Goal: Find contact information: Find contact information

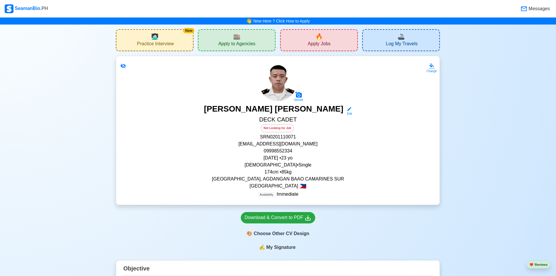
click at [252, 43] on span "Apply to Agencies" at bounding box center [236, 44] width 37 height 7
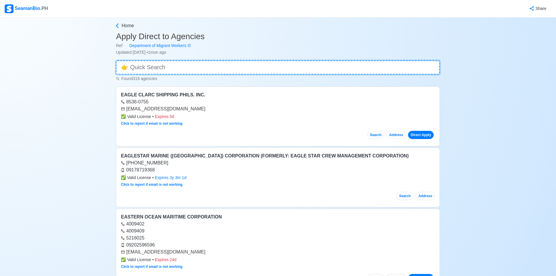
click at [208, 66] on input at bounding box center [278, 67] width 324 height 14
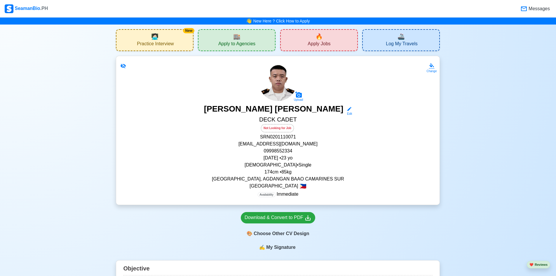
click at [334, 39] on div "🔥 Apply Jobs" at bounding box center [319, 40] width 78 height 22
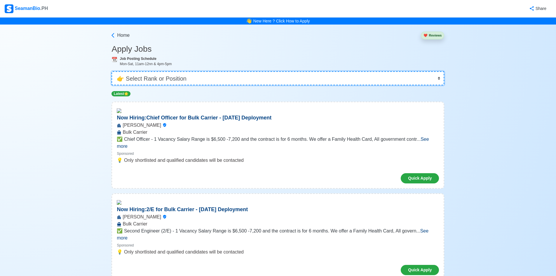
click at [287, 81] on select "👉 Select Rank or Position Master Chief Officer 2nd Officer 3rd Officer Junior O…" at bounding box center [277, 78] width 333 height 14
select select "Cadet"
click at [114, 71] on select "👉 Select Rank or Position Master Chief Officer 2nd Officer 3rd Officer Junior O…" at bounding box center [277, 78] width 333 height 14
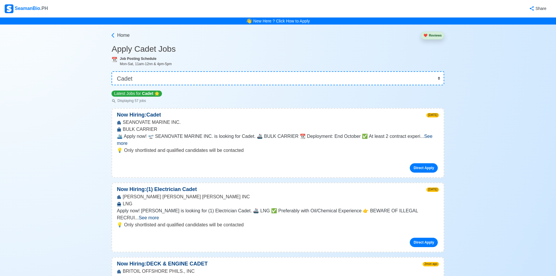
click at [425, 136] on span "See more" at bounding box center [274, 140] width 315 height 12
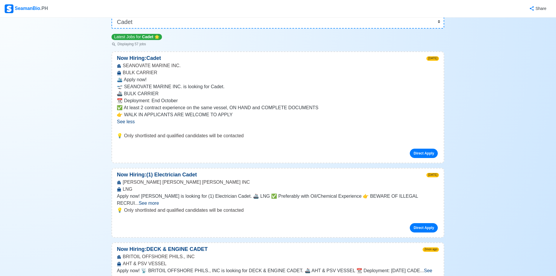
scroll to position [58, 0]
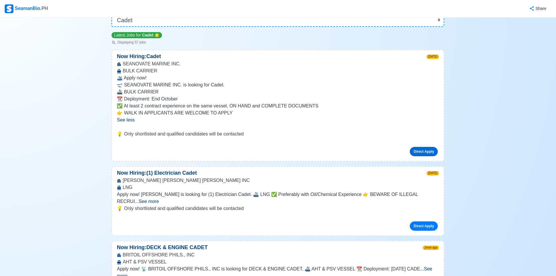
click at [428, 151] on link "Direct Apply" at bounding box center [424, 151] width 28 height 9
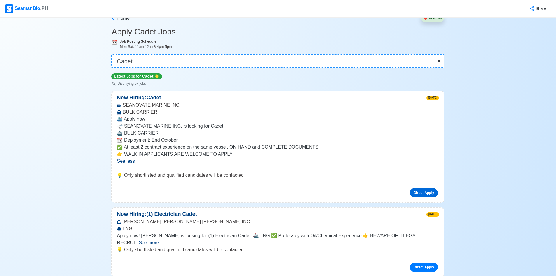
scroll to position [0, 0]
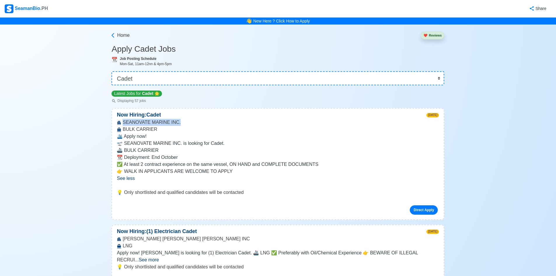
drag, startPoint x: 175, startPoint y: 124, endPoint x: 122, endPoint y: 123, distance: 53.7
click at [122, 123] on div "SEANOVATE MARINE INC. BULK CARRIER" at bounding box center [278, 126] width 332 height 14
copy div "SEANOVATE MARINE INC."
click at [116, 39] on div "Home" at bounding box center [120, 34] width 18 height 14
click at [115, 35] on icon at bounding box center [113, 35] width 6 height 6
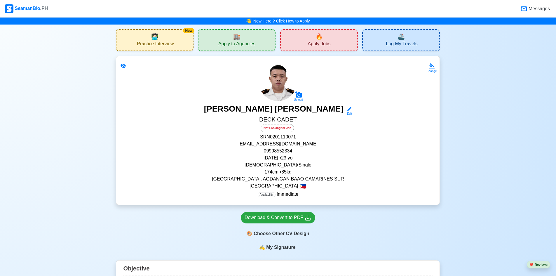
click at [236, 44] on span "Apply to Agencies" at bounding box center [236, 44] width 37 height 7
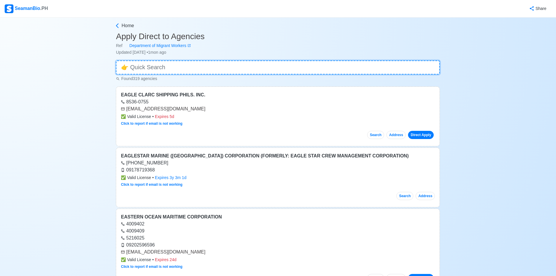
click at [219, 66] on input at bounding box center [278, 67] width 324 height 14
paste input "SEANOVATE MARINE INC."
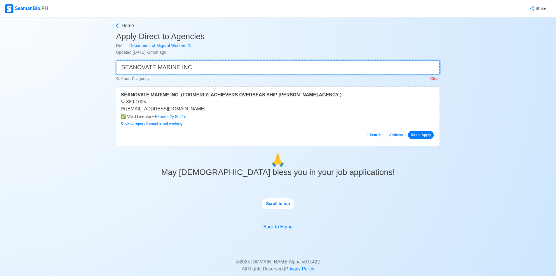
type input "SEANOVATE MARINE INC."
click at [211, 97] on div "SEANOVATE MARINE INC. (FORMERLY: ACHIEVERS OVERSEAS SHIP [PERSON_NAME] AGENCY )" at bounding box center [278, 94] width 314 height 7
drag, startPoint x: 127, startPoint y: 107, endPoint x: 202, endPoint y: 105, distance: 75.0
click at [202, 105] on div "[EMAIL_ADDRESS][DOMAIN_NAME]" at bounding box center [278, 108] width 314 height 7
copy div "[EMAIL_ADDRESS][DOMAIN_NAME]"
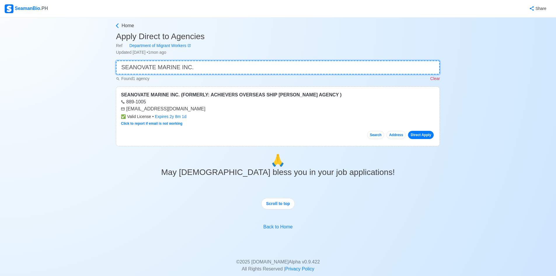
click at [428, 63] on input "SEANOVATE MARINE INC." at bounding box center [278, 67] width 324 height 14
click at [439, 78] on p "Clear" at bounding box center [435, 79] width 10 height 6
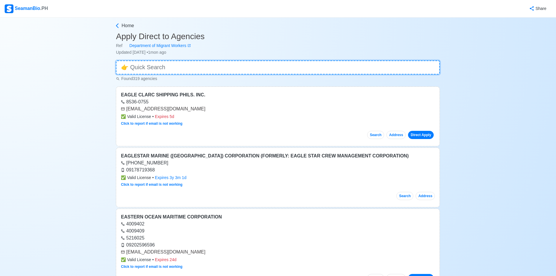
click at [256, 70] on input at bounding box center [278, 67] width 324 height 14
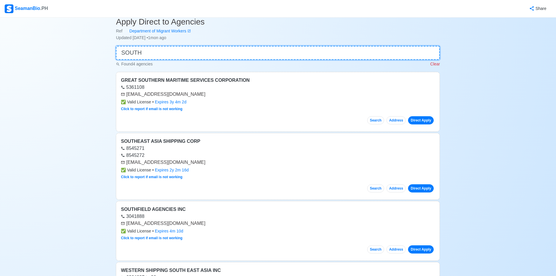
scroll to position [88, 0]
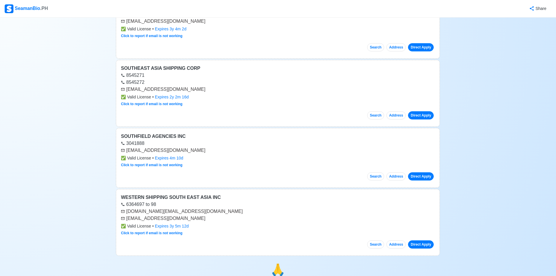
type input "SOUTH"
drag, startPoint x: 190, startPoint y: 150, endPoint x: 126, endPoint y: 154, distance: 64.3
click at [126, 154] on div "[EMAIL_ADDRESS][DOMAIN_NAME]" at bounding box center [278, 150] width 314 height 7
copy div "[EMAIL_ADDRESS][DOMAIN_NAME]"
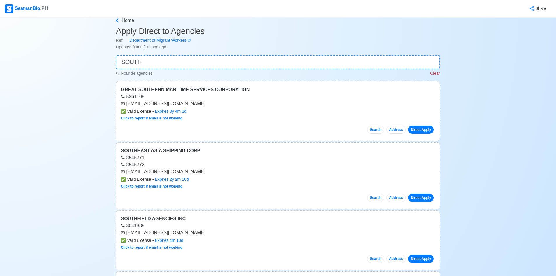
scroll to position [0, 0]
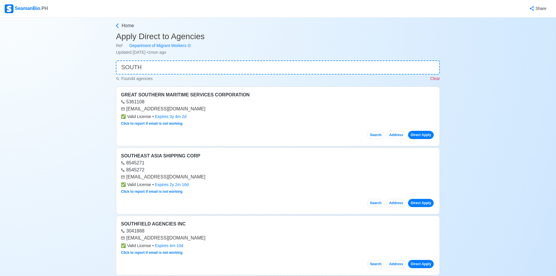
click at [432, 78] on p "Clear" at bounding box center [435, 79] width 10 height 6
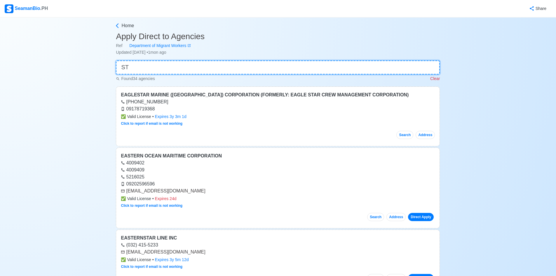
type input "S"
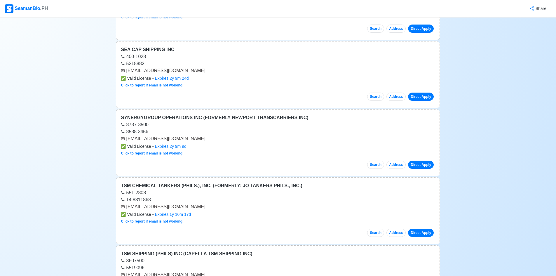
scroll to position [409, 0]
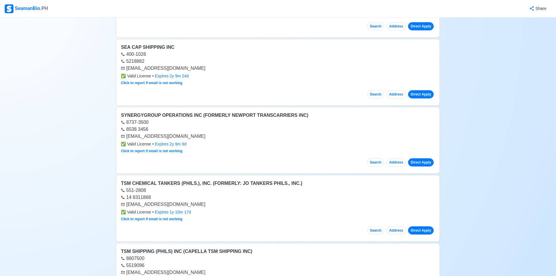
type input "CA"
drag, startPoint x: 171, startPoint y: 68, endPoint x: 126, endPoint y: 66, distance: 44.7
click at [126, 66] on div "[EMAIL_ADDRESS][DOMAIN_NAME]" at bounding box center [278, 68] width 314 height 7
copy div "[EMAIL_ADDRESS][DOMAIN_NAME]"
